Goal: Information Seeking & Learning: Learn about a topic

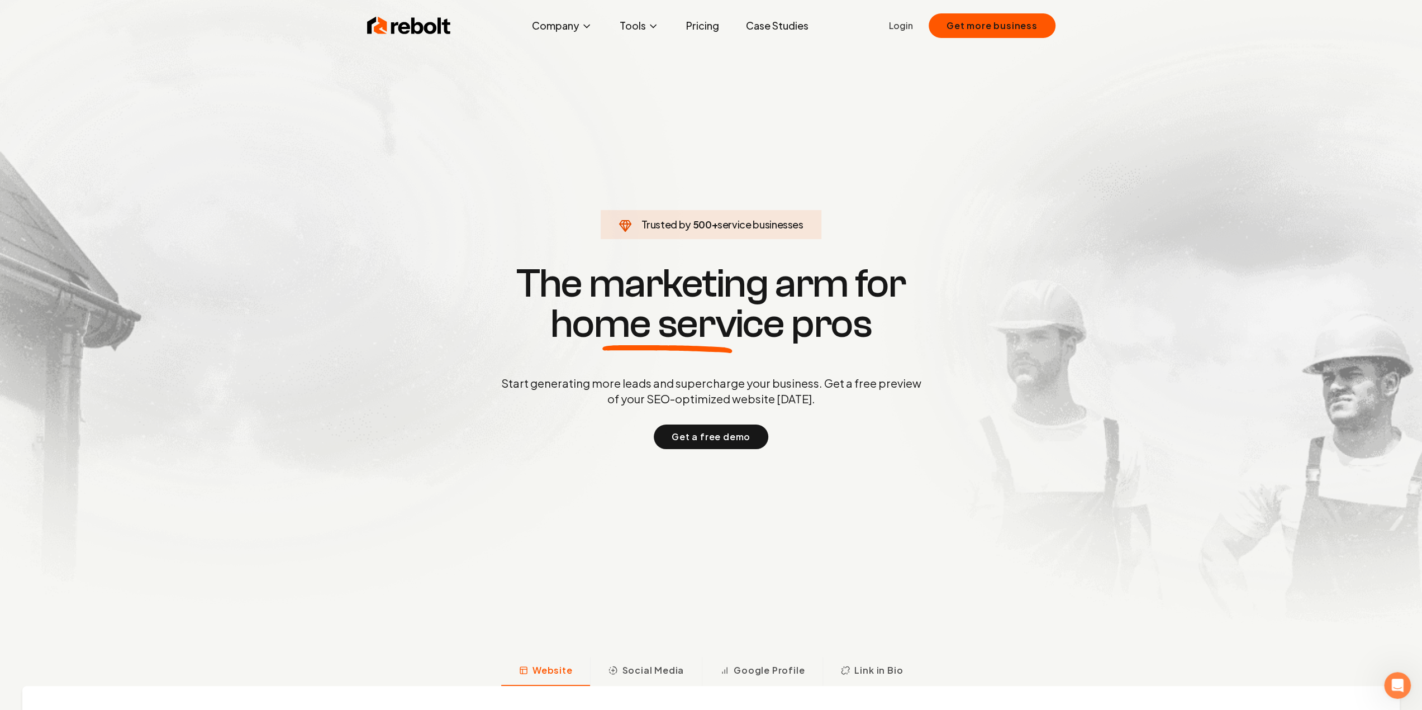
click at [492, 201] on section "Trusted by 500 + service businesses The marketing arm for home service pros Sta…" at bounding box center [711, 355] width 554 height 639
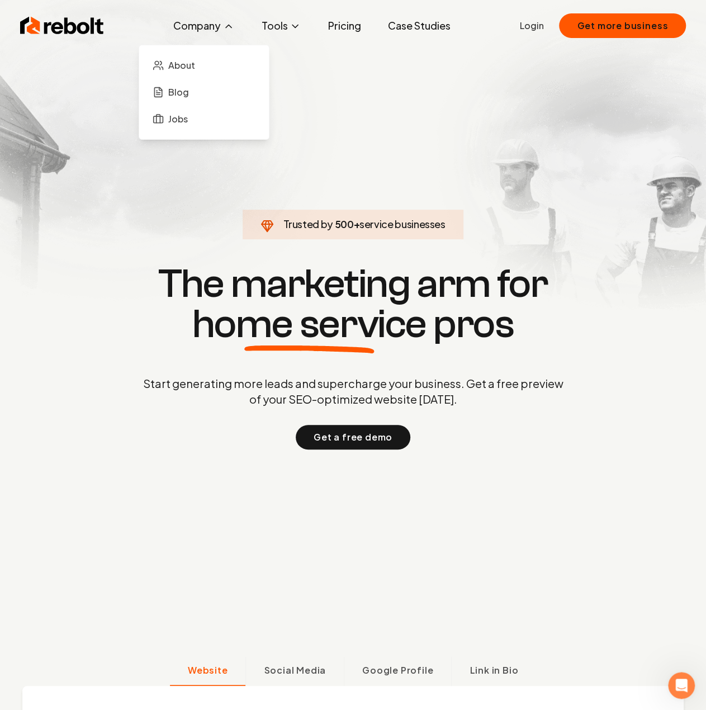
click at [188, 26] on button "Company" at bounding box center [203, 26] width 79 height 22
click at [174, 69] on span "About" at bounding box center [181, 65] width 27 height 13
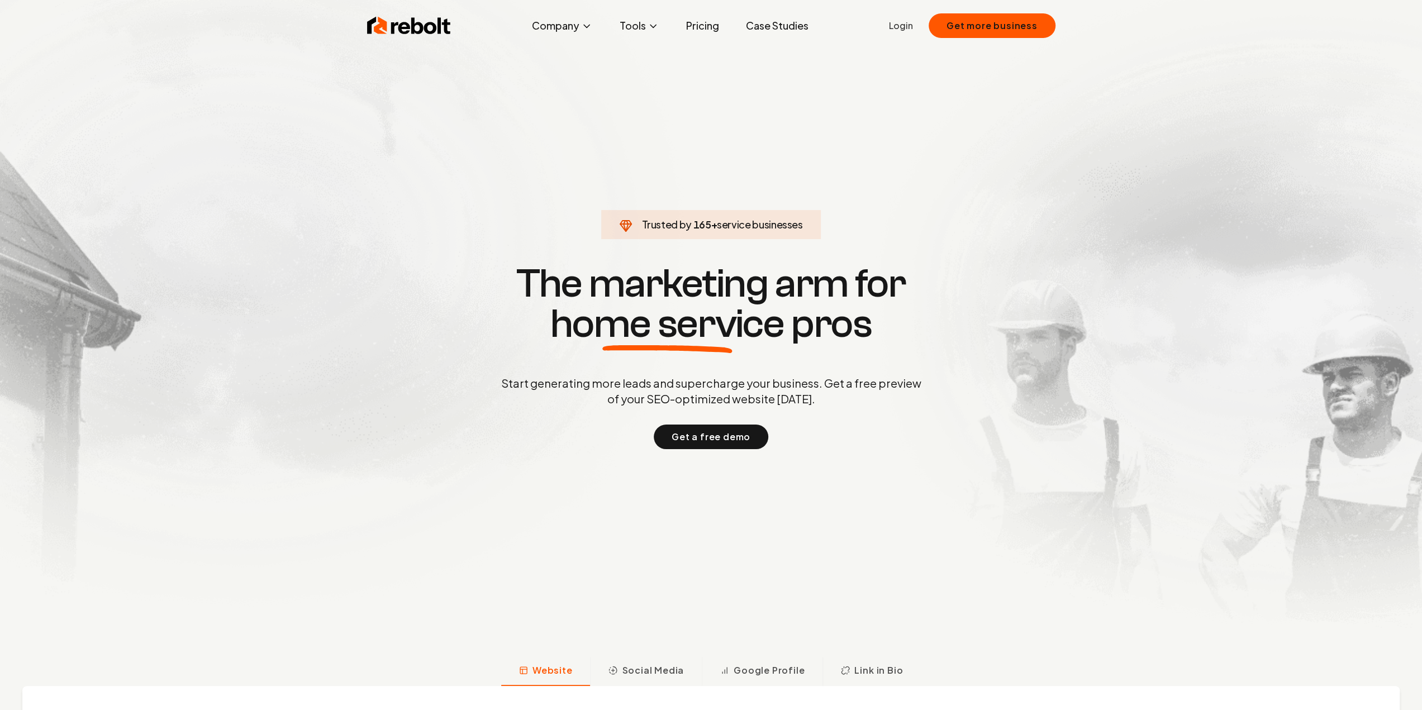
click at [450, 168] on section "Trusted by 165 + service businesses The marketing arm for home service pros Sta…" at bounding box center [711, 355] width 554 height 639
click at [552, 69] on span "About" at bounding box center [539, 65] width 27 height 13
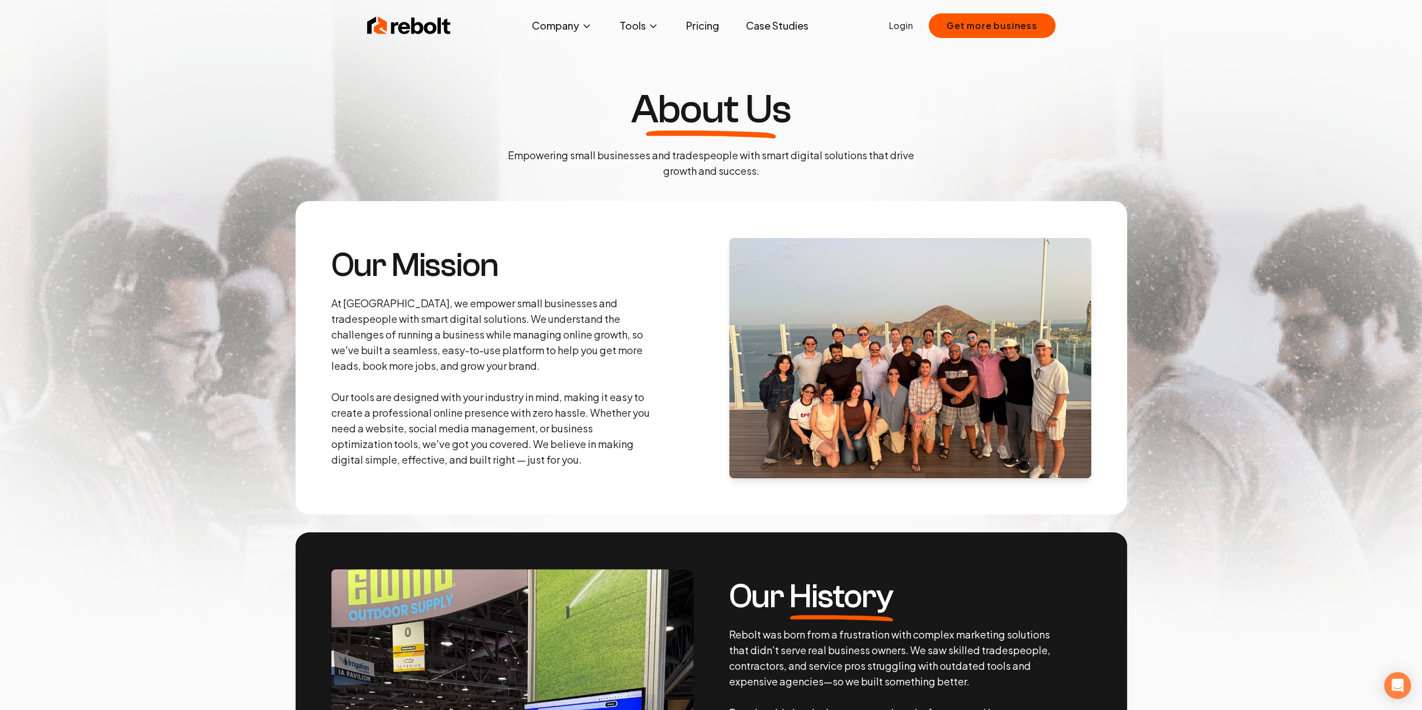
click at [762, 25] on link "Case Studies" at bounding box center [777, 26] width 80 height 22
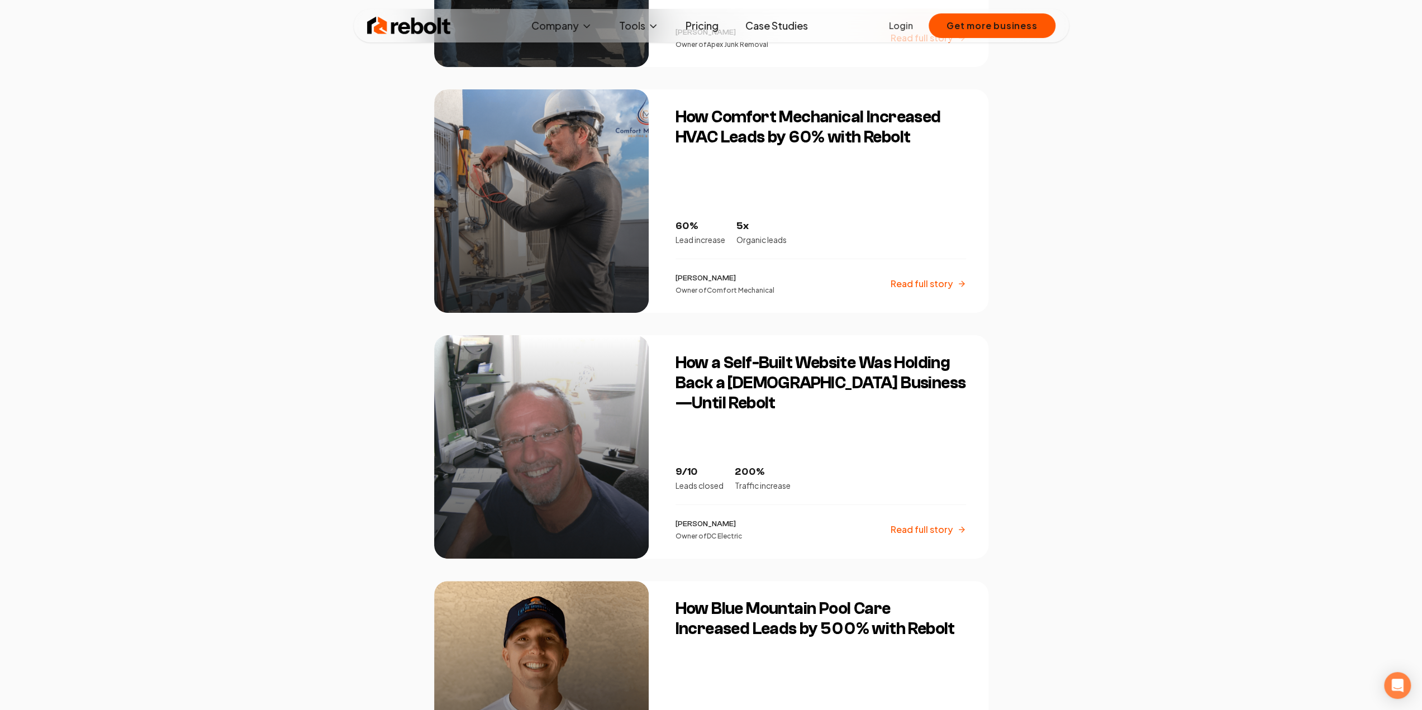
scroll to position [1062, 0]
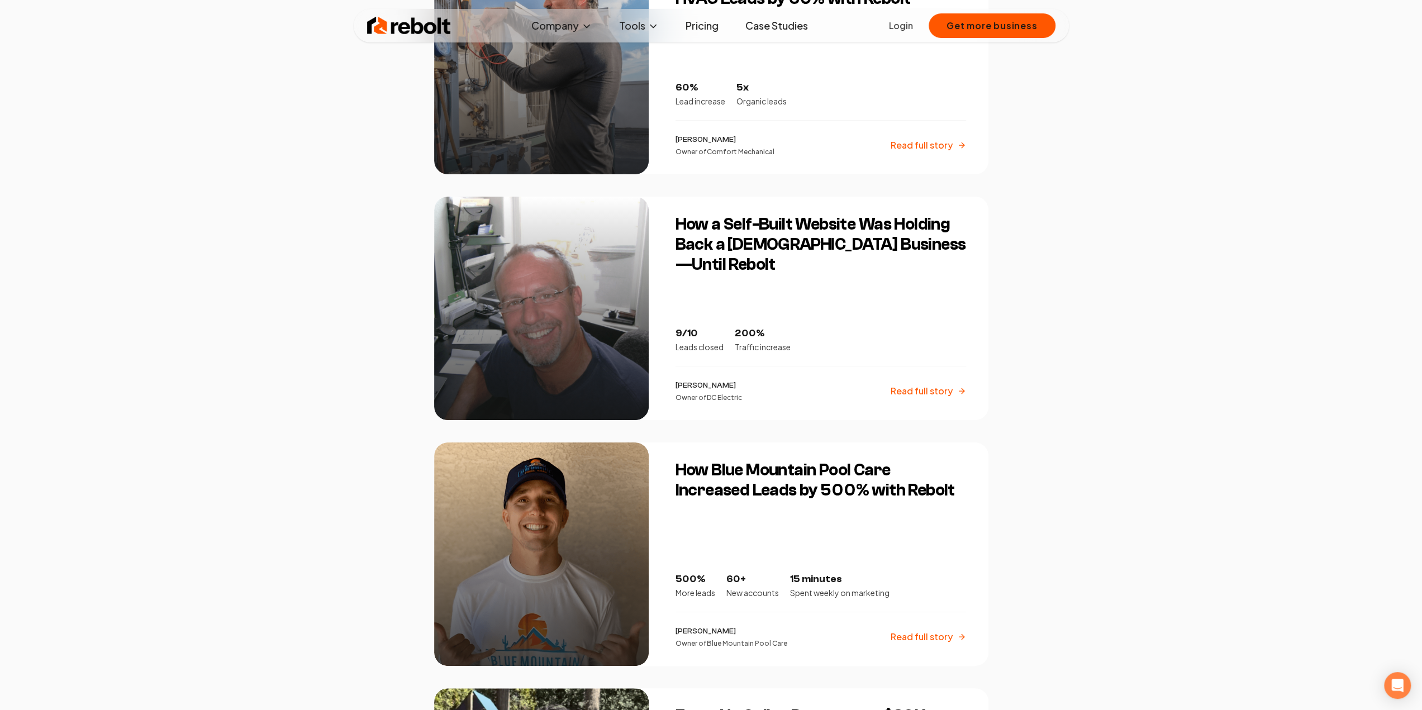
click at [375, 235] on div "Rebolt Company About Blog Jobs Tools Google Review QR Code Generator Google Bus…" at bounding box center [711, 417] width 1422 height 2959
